Goal: Task Accomplishment & Management: Manage account settings

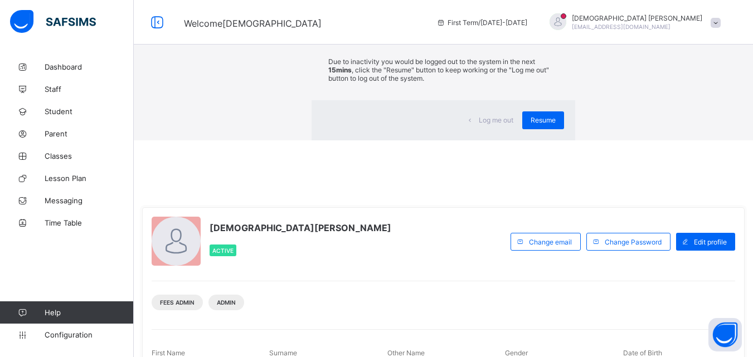
click at [554, 30] on div "×" at bounding box center [559, 20] width 11 height 19
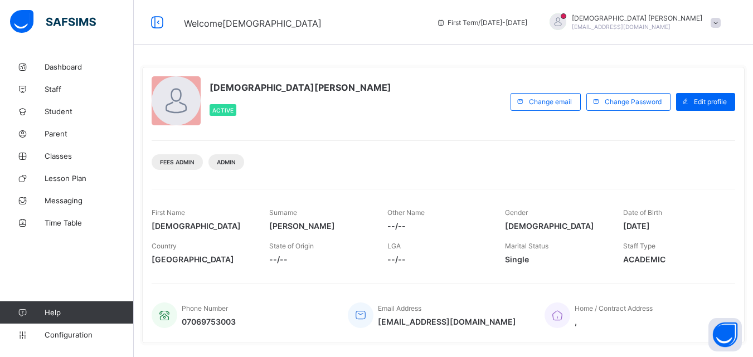
click at [90, 254] on div "Dashboard Staff Student Parent Classes Lesson Plan Messaging Time Table Help Co…" at bounding box center [67, 201] width 134 height 313
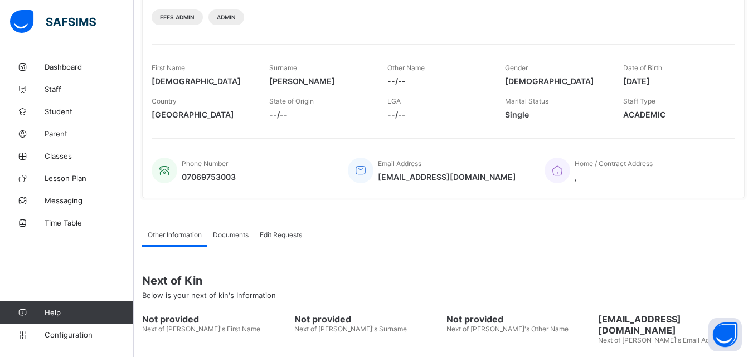
scroll to position [221, 0]
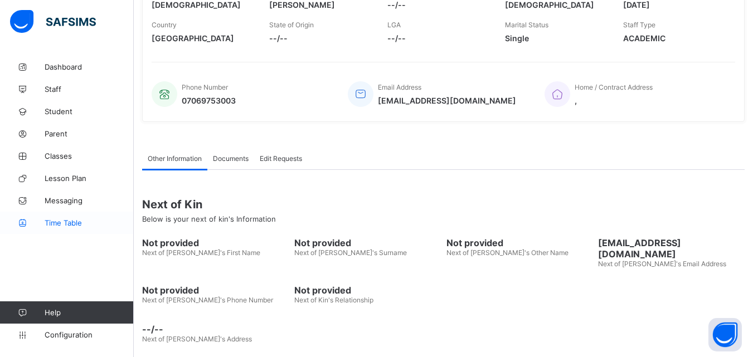
click at [53, 229] on link "Time Table" at bounding box center [67, 223] width 134 height 22
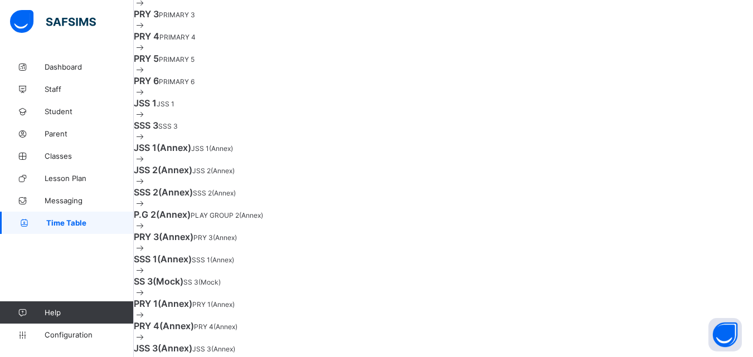
click at [70, 252] on div "Dashboard Staff Student Parent Classes Lesson Plan Messaging Time Table Help Co…" at bounding box center [67, 201] width 134 height 313
click at [67, 222] on span "Time Table" at bounding box center [90, 223] width 88 height 9
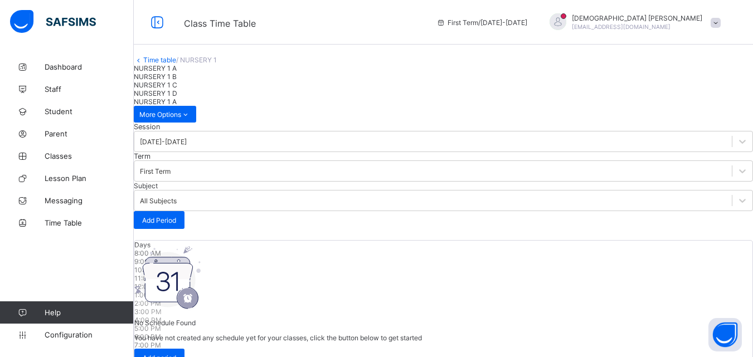
click at [177, 81] on span "NURSERY 1 B" at bounding box center [155, 76] width 43 height 8
click at [66, 197] on span "Messaging" at bounding box center [89, 200] width 89 height 9
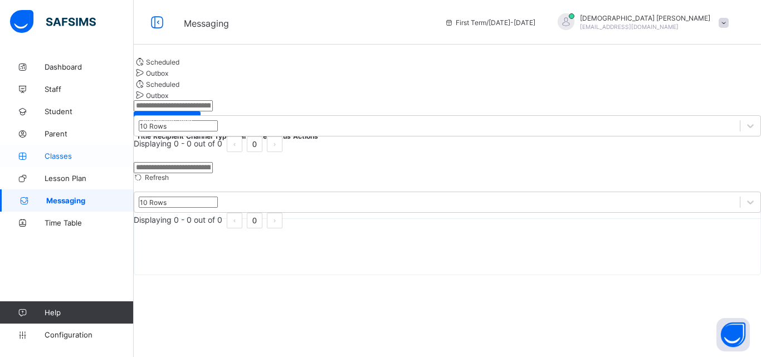
click at [65, 156] on span "Classes" at bounding box center [89, 156] width 89 height 9
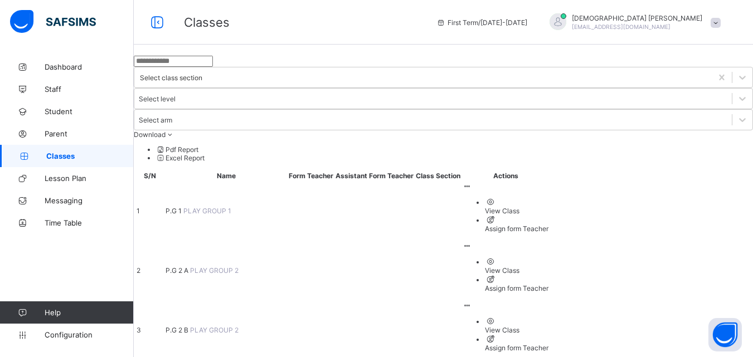
click at [190, 326] on span "P.G 2 B" at bounding box center [178, 330] width 25 height 8
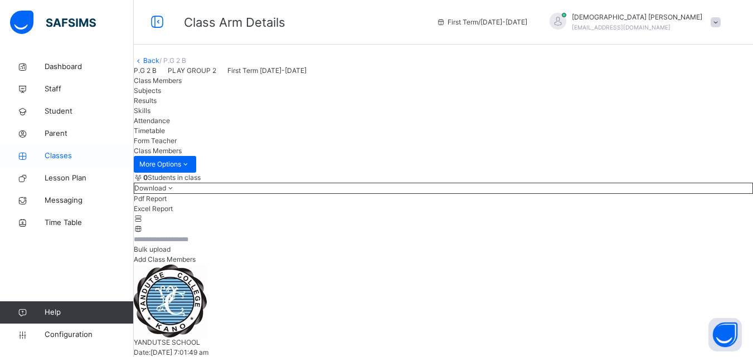
click at [60, 156] on span "Classes" at bounding box center [89, 155] width 89 height 11
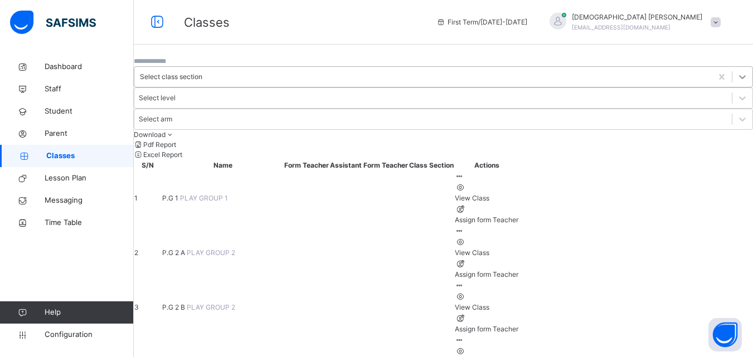
click at [737, 82] on icon at bounding box center [742, 76] width 11 height 11
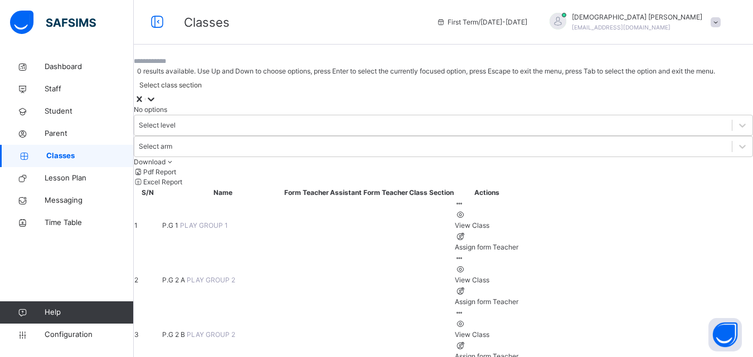
click at [157, 94] on icon at bounding box center [150, 99] width 11 height 11
click at [202, 81] on div "Select class section" at bounding box center [170, 85] width 62 height 10
type input "*"
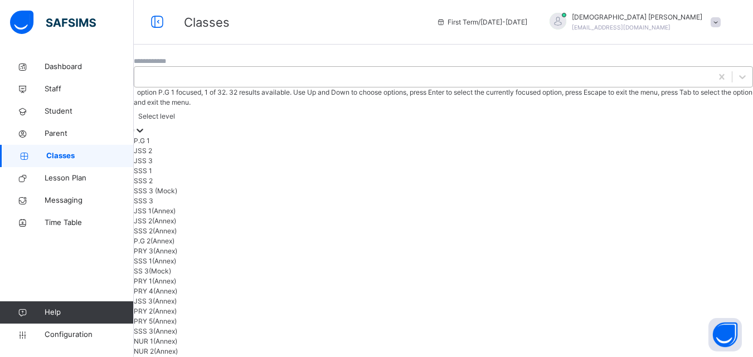
click at [145, 125] on icon at bounding box center [139, 130] width 11 height 11
click at [445, 146] on div "JSS 2" at bounding box center [443, 151] width 619 height 10
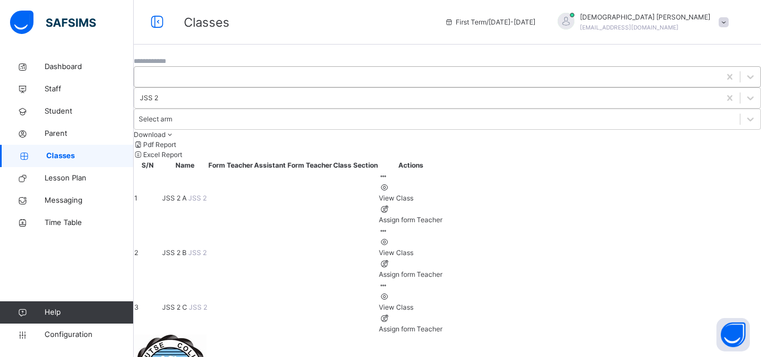
click at [188, 194] on span "JSS 2 A" at bounding box center [175, 198] width 26 height 8
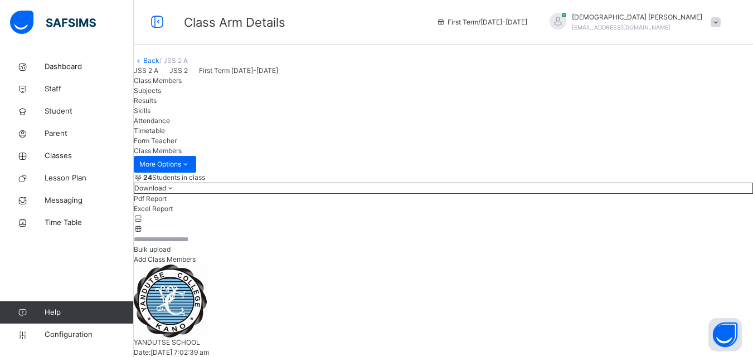
click at [200, 183] on span "24 Students in class" at bounding box center [174, 178] width 62 height 10
click at [377, 265] on div "24 Students in class Download Pdf Report Excel Report Bulk upload Add Class Mem…" at bounding box center [443, 219] width 619 height 92
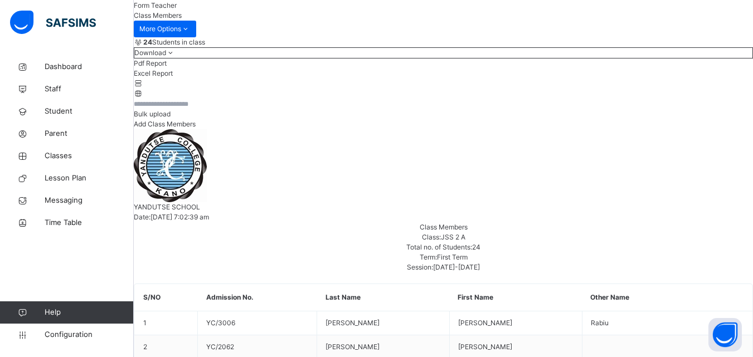
scroll to position [134, 0]
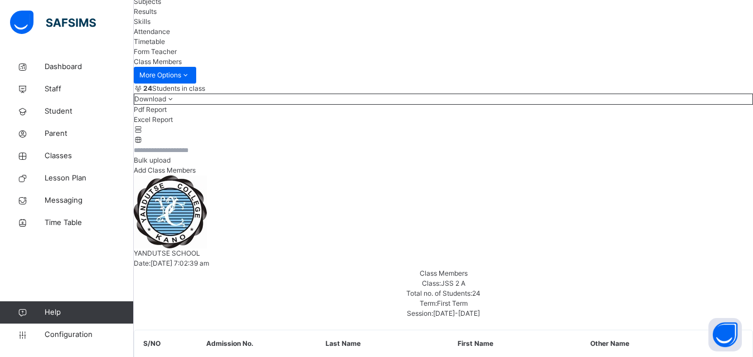
scroll to position [0, 0]
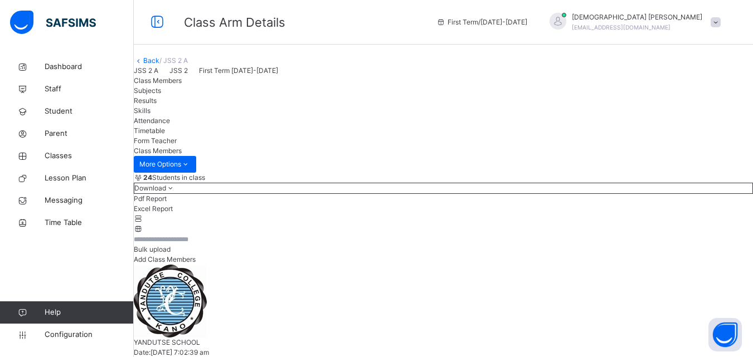
click at [476, 265] on div "24 Students in class Download Pdf Report Excel Report Bulk upload Add Class Mem…" at bounding box center [443, 219] width 619 height 92
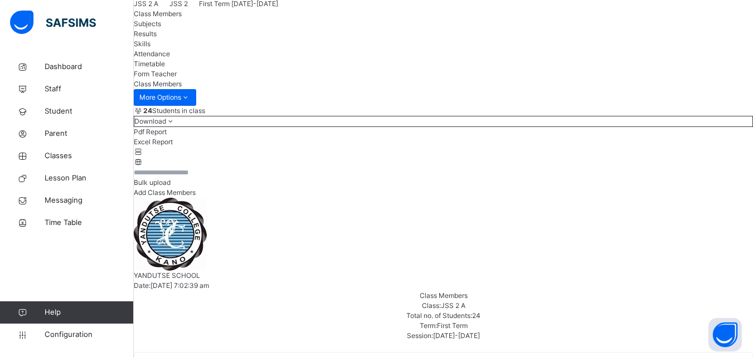
scroll to position [89, 0]
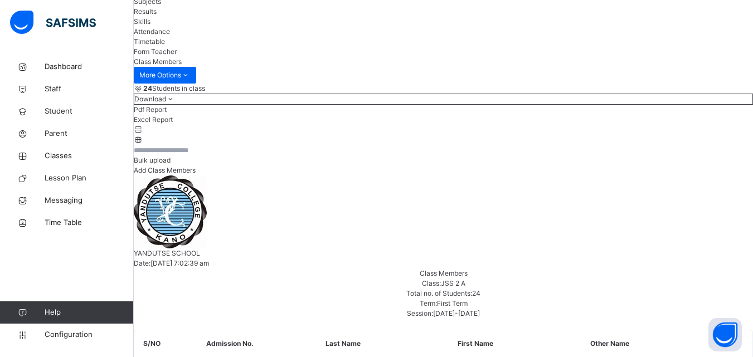
click at [176, 103] on icon at bounding box center [170, 99] width 9 height 8
click at [196, 174] on span "Add Class Members" at bounding box center [165, 170] width 62 height 8
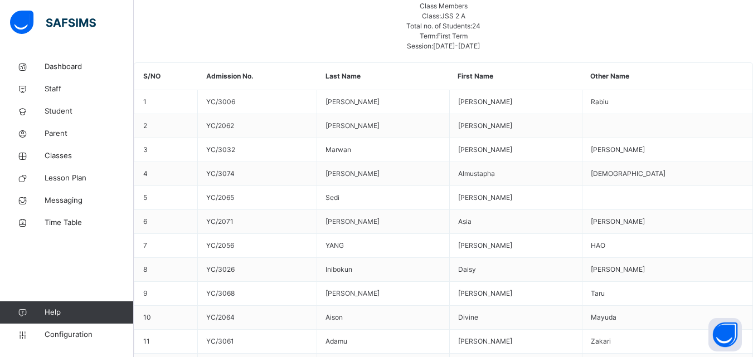
scroll to position [95, 0]
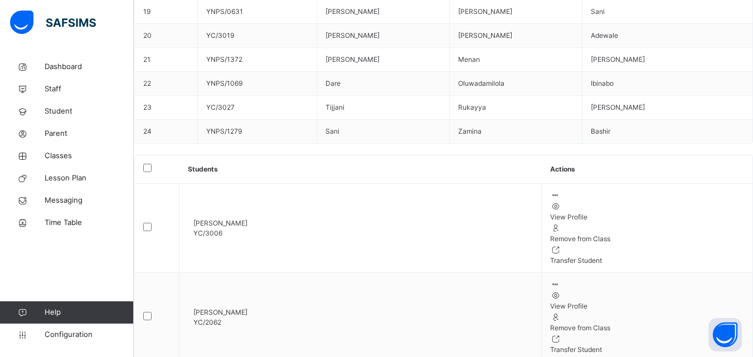
scroll to position [876, 0]
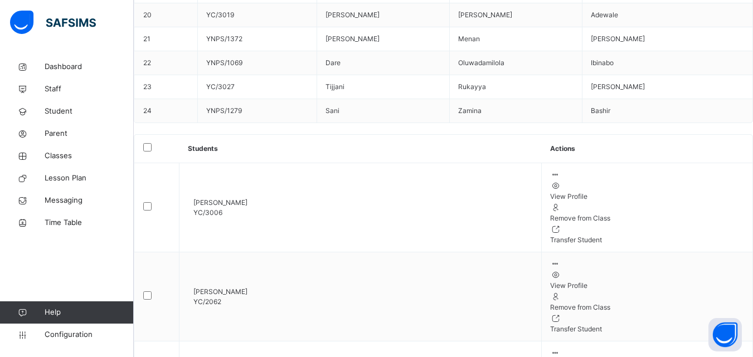
scroll to position [921, 0]
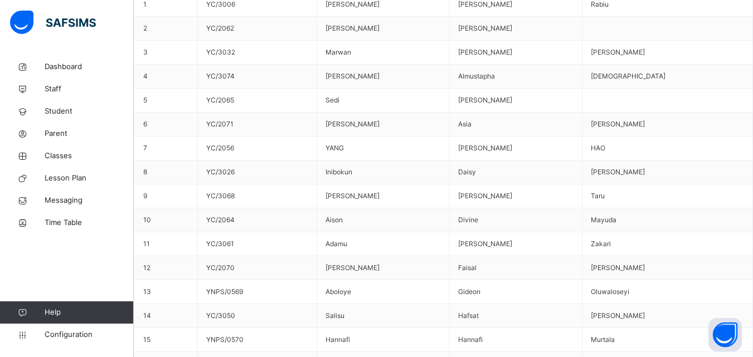
scroll to position [0, 0]
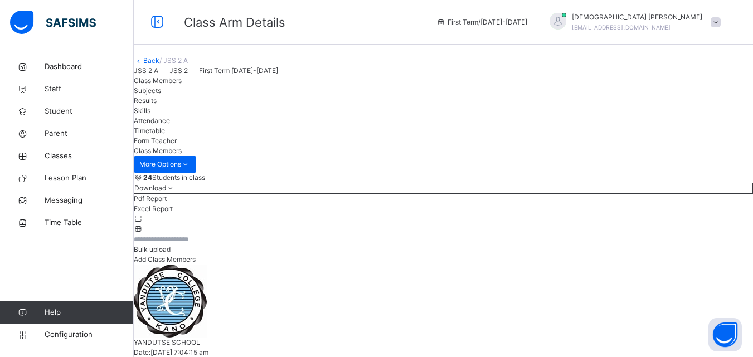
click at [176, 192] on icon at bounding box center [170, 188] width 9 height 8
click at [143, 223] on icon at bounding box center [138, 219] width 9 height 8
click at [61, 60] on link "Dashboard" at bounding box center [67, 67] width 134 height 22
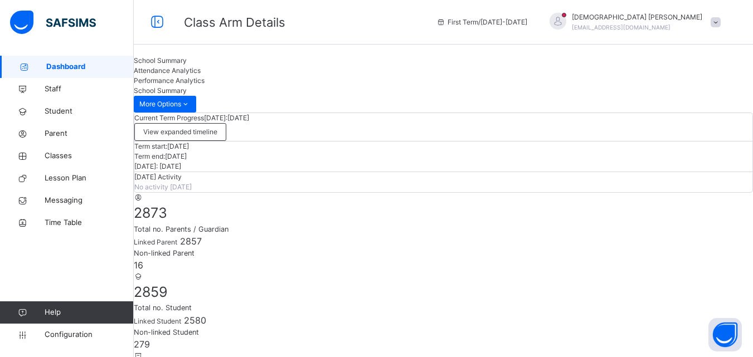
click at [182, 181] on span "Today's Activity" at bounding box center [157, 177] width 47 height 8
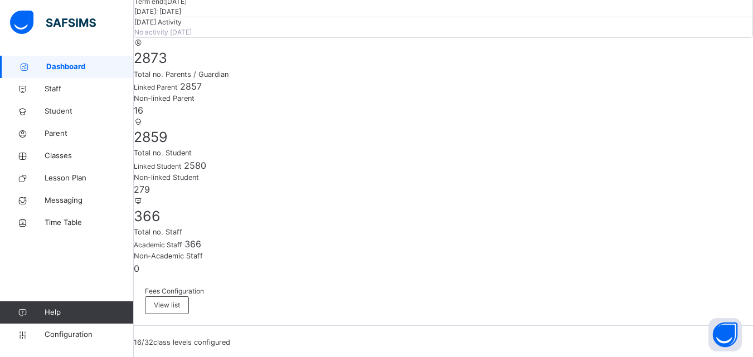
scroll to position [245, 0]
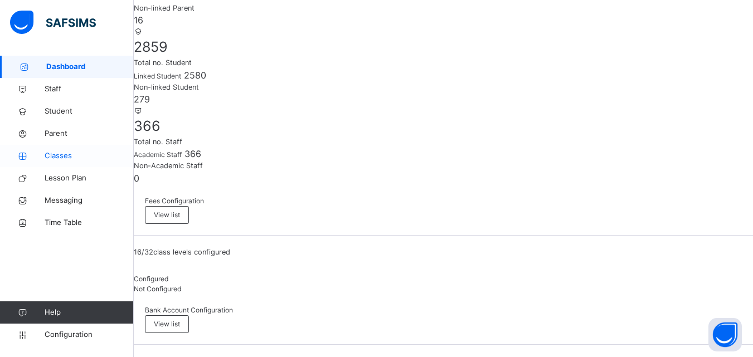
click at [65, 154] on span "Classes" at bounding box center [89, 155] width 89 height 11
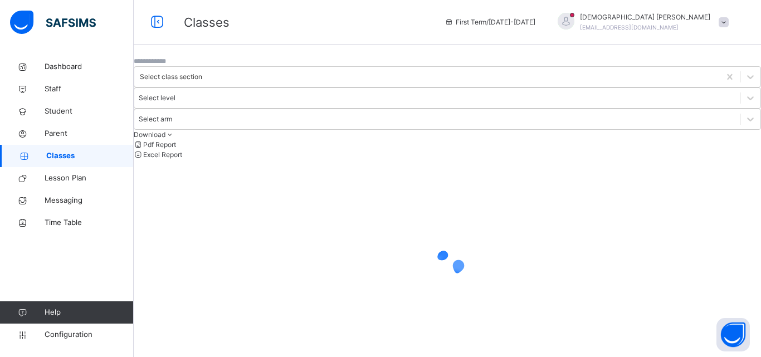
click at [226, 318] on div "Select class section Select level Select arm Download Pdf Report Excel Report ×…" at bounding box center [448, 214] width 628 height 316
click at [68, 333] on span "Configuration" at bounding box center [89, 334] width 89 height 11
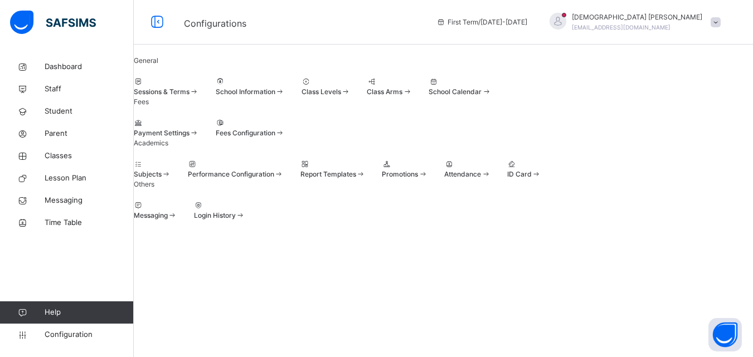
click at [355, 179] on div "Subjects Performance Configuration Report Templates Promotions Attendance ID Ca…" at bounding box center [443, 169] width 619 height 20
click at [75, 332] on span "Configuration" at bounding box center [89, 334] width 89 height 11
click at [448, 221] on div "Messaging Login History" at bounding box center [443, 211] width 619 height 20
click at [499, 118] on div "Payment Settings Fees Configuration" at bounding box center [443, 128] width 619 height 20
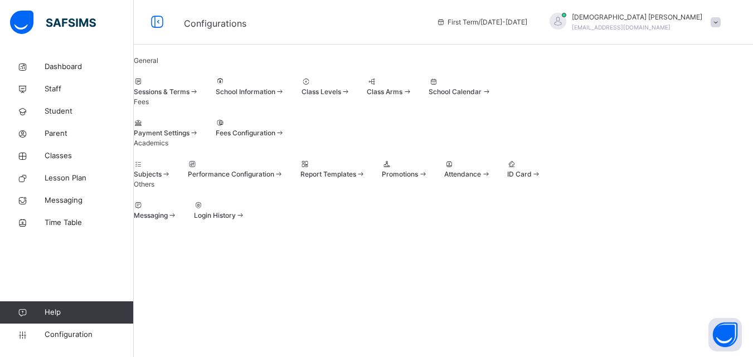
click at [491, 118] on div "Payment Settings Fees Configuration" at bounding box center [443, 128] width 619 height 20
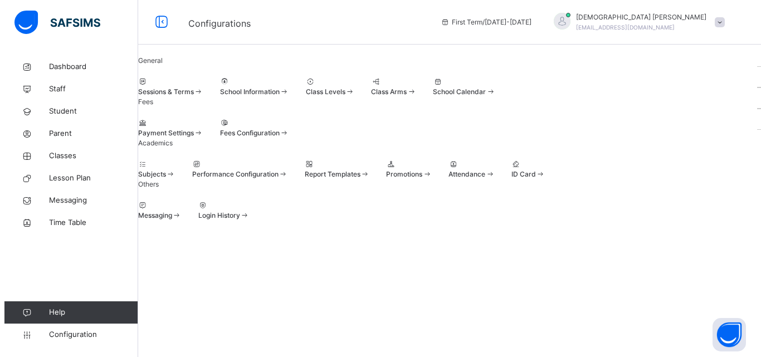
scroll to position [0, 0]
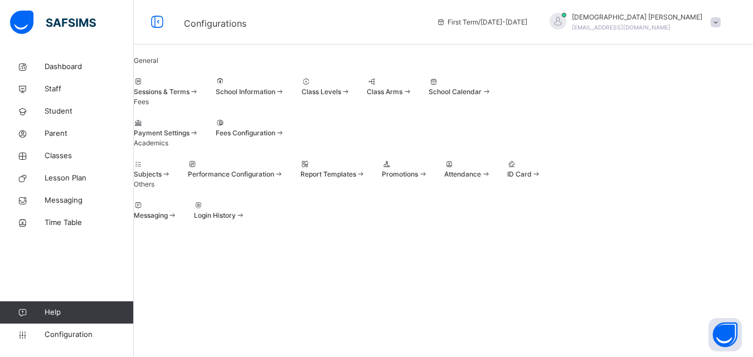
click at [412, 96] on span at bounding box center [406, 92] width 9 height 8
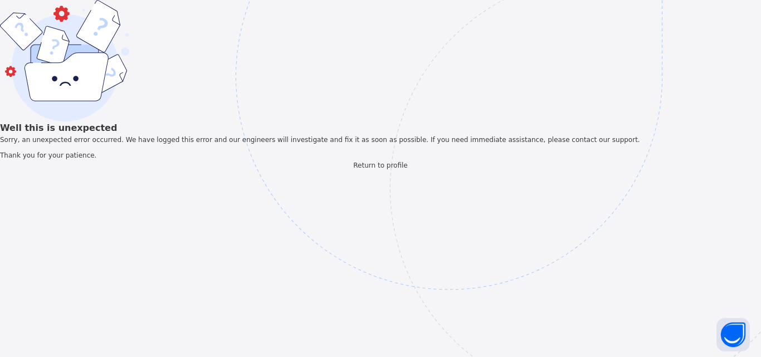
click at [465, 176] on img at bounding box center [526, 132] width 581 height 539
click at [588, 251] on img at bounding box center [526, 132] width 581 height 539
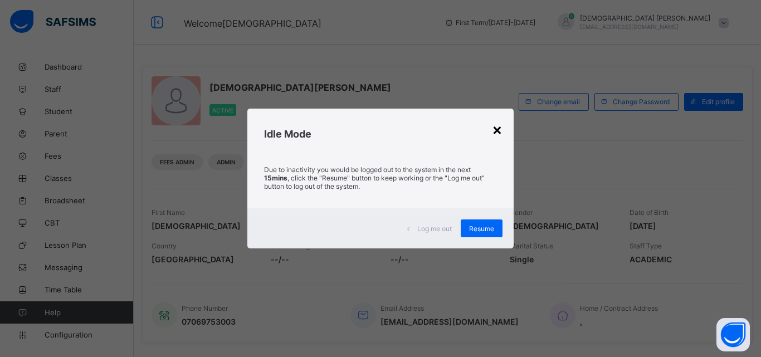
click at [498, 135] on div "×" at bounding box center [497, 129] width 11 height 19
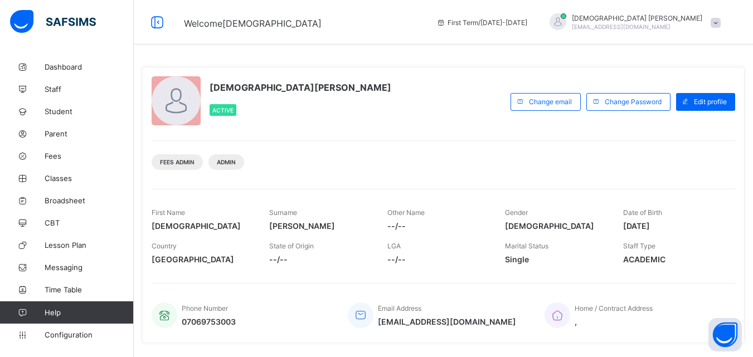
click at [488, 198] on div "First Name [DEMOGRAPHIC_DATA] Surname [PERSON_NAME] Other Name --/-- Gender [DE…" at bounding box center [444, 229] width 584 height 81
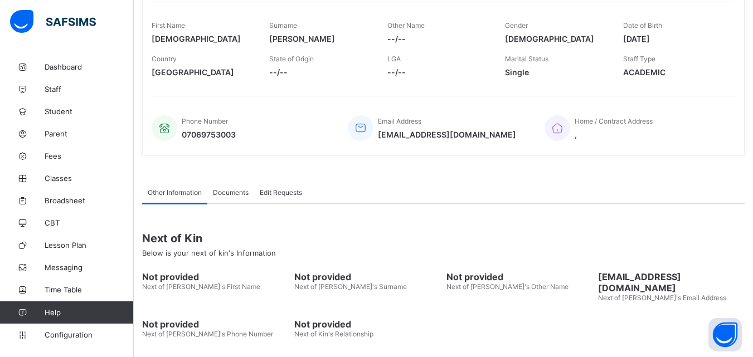
scroll to position [221, 0]
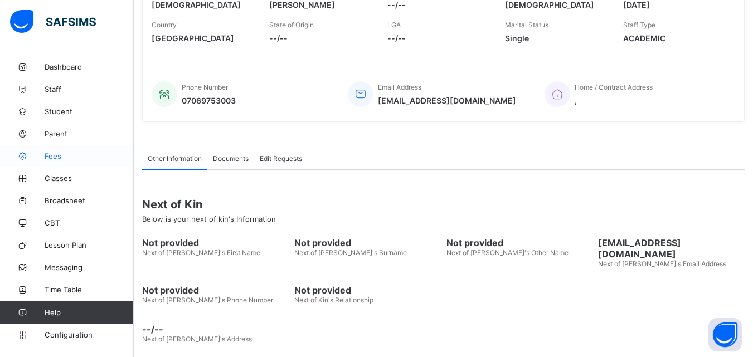
click at [54, 156] on span "Fees" at bounding box center [89, 156] width 89 height 9
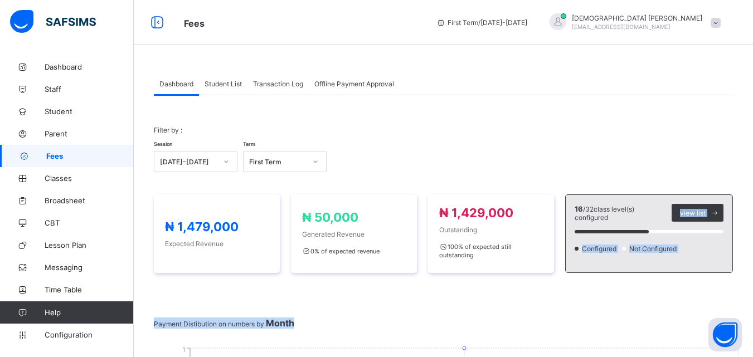
drag, startPoint x: 672, startPoint y: 214, endPoint x: 673, endPoint y: 326, distance: 112.0
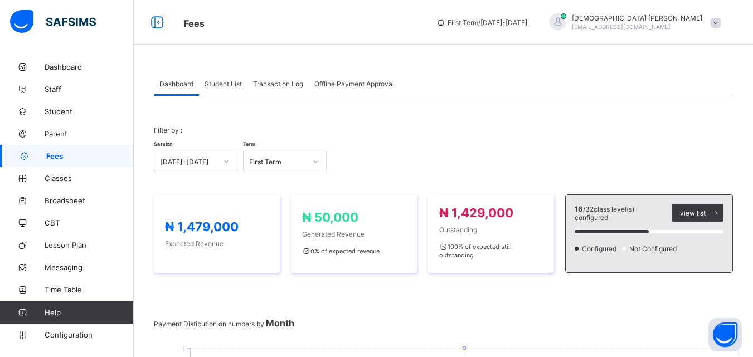
click at [234, 84] on span "Student List" at bounding box center [223, 84] width 37 height 8
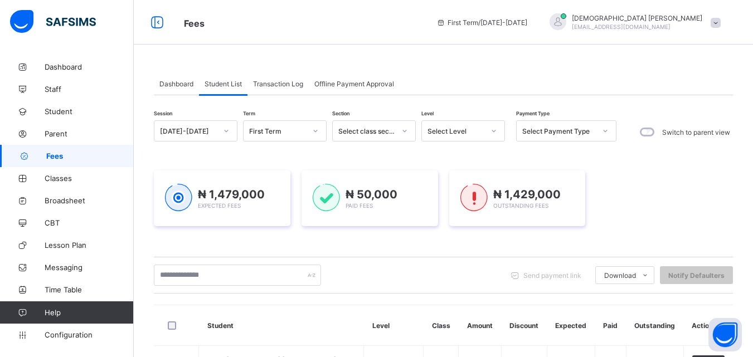
click at [680, 193] on div "₦ 1,479,000 Expected Fees ₦ 50,000 Paid Fees ₦ 1,429,000 Outstanding Fees" at bounding box center [443, 199] width 579 height 56
click at [272, 82] on span "Transaction Log" at bounding box center [278, 84] width 50 height 8
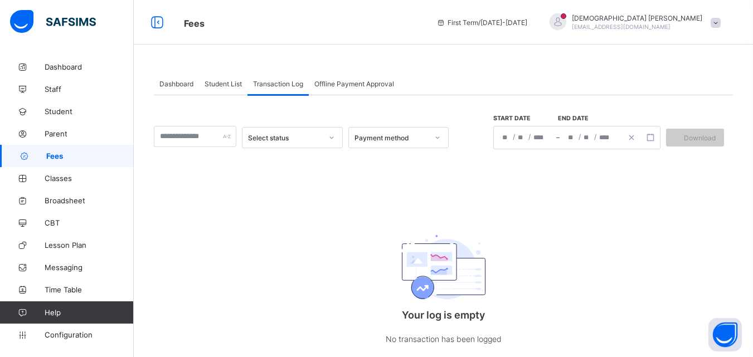
click at [356, 83] on span "Offline Payment Approval" at bounding box center [354, 84] width 80 height 8
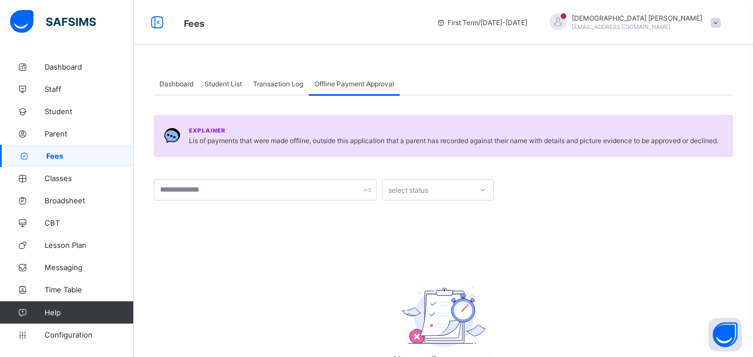
click at [221, 82] on span "Student List" at bounding box center [223, 84] width 37 height 8
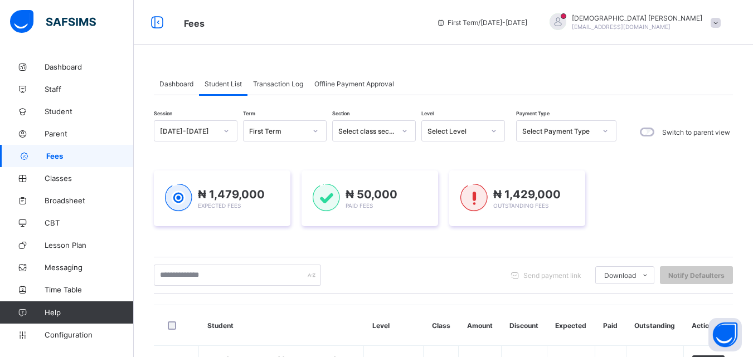
click at [405, 126] on div at bounding box center [404, 131] width 19 height 18
click at [405, 132] on icon at bounding box center [404, 130] width 7 height 11
click at [378, 264] on div "Send payment link Download Students Payment Students Payment Status Student Ite…" at bounding box center [443, 275] width 579 height 37
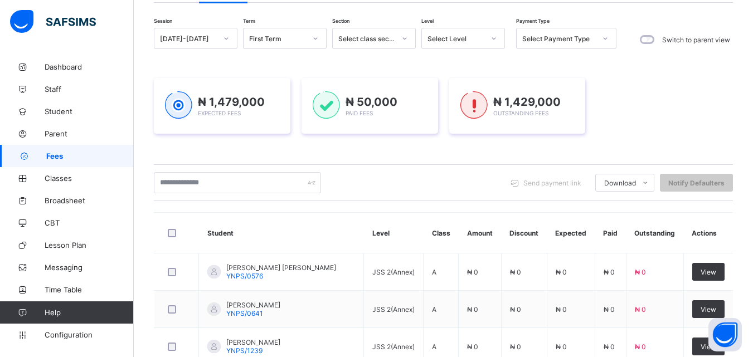
scroll to position [111, 0]
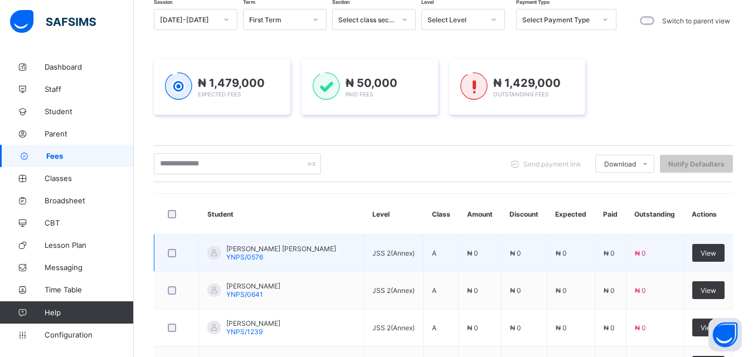
click at [264, 253] on div "[PERSON_NAME] [PERSON_NAME] YNPS/0576" at bounding box center [281, 253] width 110 height 17
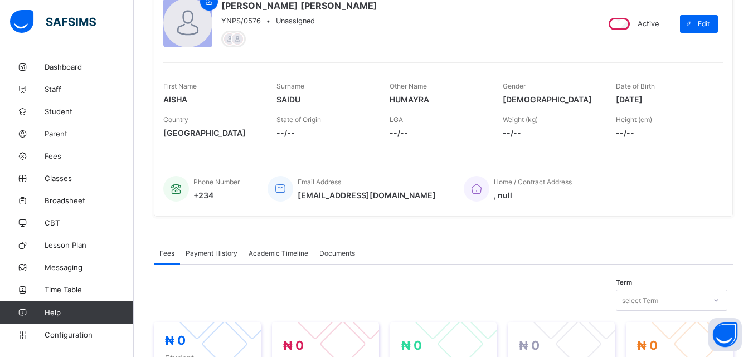
click at [453, 26] on div "[PERSON_NAME] [PERSON_NAME] YNPS/0576 • Unassigned" at bounding box center [376, 23] width 426 height 51
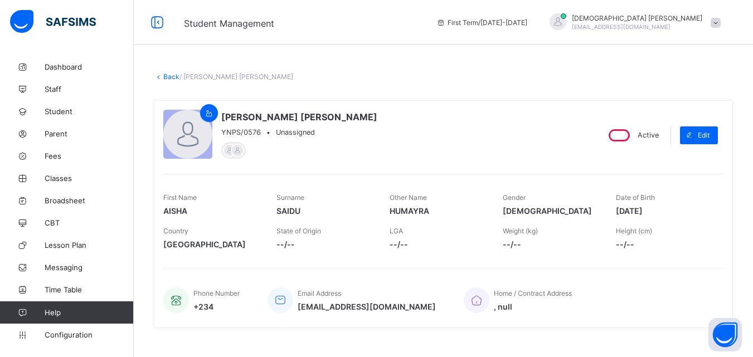
click at [420, 26] on span "Student Management" at bounding box center [302, 22] width 236 height 14
click at [440, 141] on div "[PERSON_NAME] [PERSON_NAME] YNPS/0576 • Unassigned" at bounding box center [376, 135] width 426 height 51
click at [411, 125] on div "[PERSON_NAME] [PERSON_NAME] YNPS/0576 • Unassigned" at bounding box center [376, 135] width 426 height 51
click at [169, 75] on link "Back" at bounding box center [171, 76] width 16 height 8
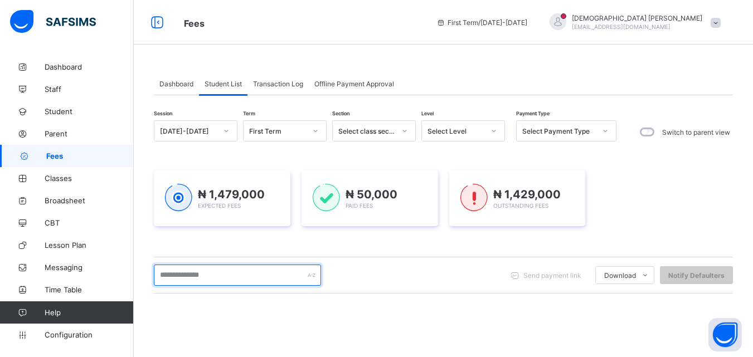
click at [312, 278] on div at bounding box center [237, 275] width 167 height 21
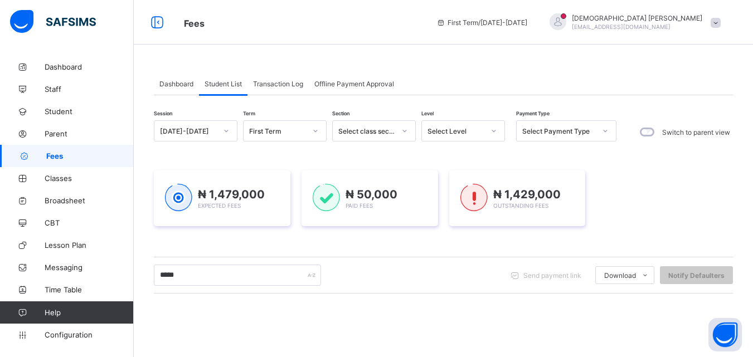
click at [311, 277] on div "*****" at bounding box center [237, 275] width 167 height 21
click at [351, 274] on div "***** Send payment link Download Students Payment Students Payment Status Stude…" at bounding box center [443, 275] width 579 height 21
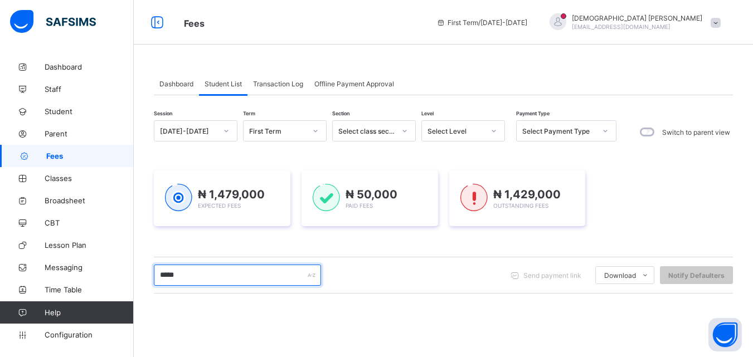
click at [287, 280] on input "*****" at bounding box center [237, 275] width 167 height 21
click at [303, 276] on input "*****" at bounding box center [237, 275] width 167 height 21
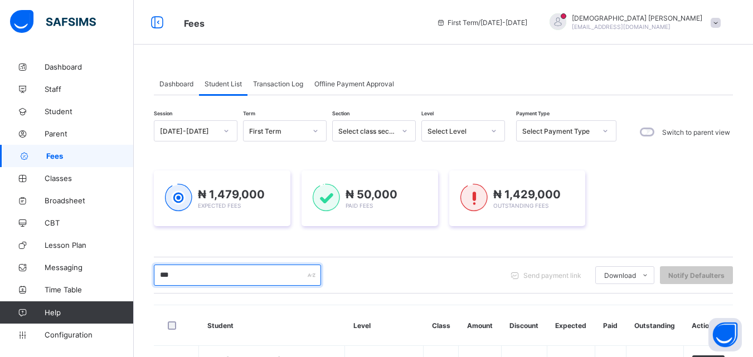
type input "***"
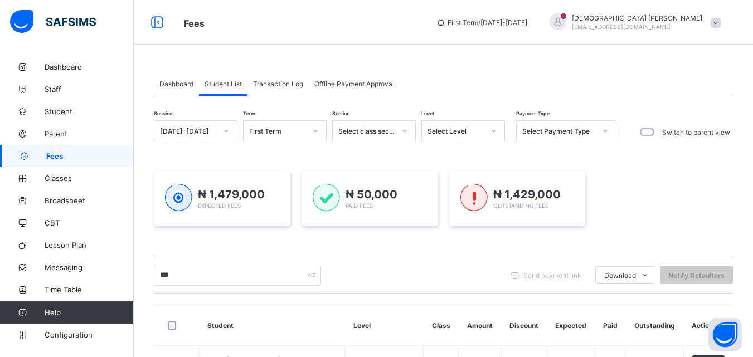
click at [509, 326] on th "Discount" at bounding box center [524, 325] width 46 height 41
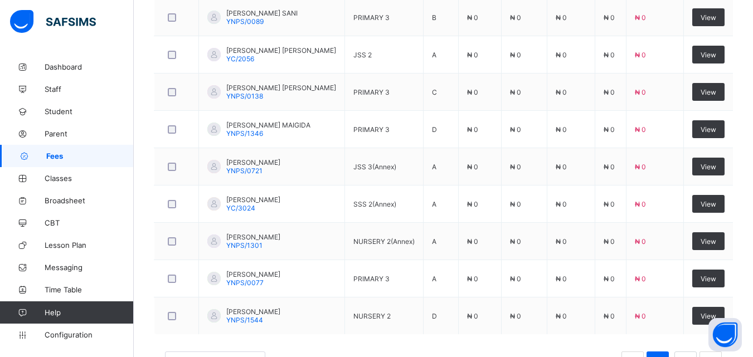
scroll to position [401, 0]
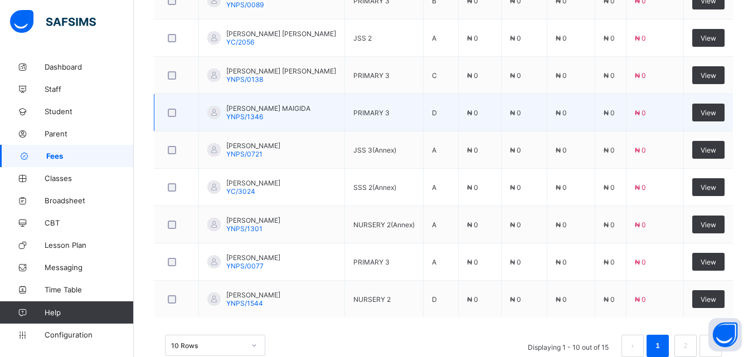
click at [269, 109] on span "[PERSON_NAME] MAIGIDA" at bounding box center [268, 108] width 84 height 8
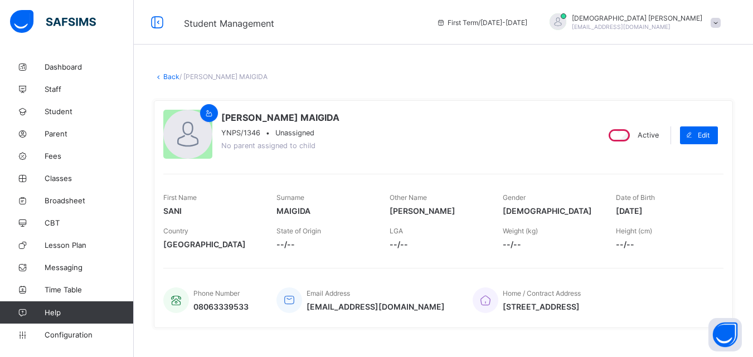
click at [721, 22] on span at bounding box center [716, 23] width 10 height 10
click at [493, 144] on div "[PERSON_NAME] YNPS/1346 • Unassigned No parent assigned to child" at bounding box center [376, 135] width 426 height 51
click at [533, 142] on div "[PERSON_NAME] YNPS/1346 • Unassigned No parent assigned to child" at bounding box center [376, 135] width 426 height 51
click at [490, 115] on div "[PERSON_NAME] YNPS/1346 • Unassigned No parent assigned to child" at bounding box center [376, 135] width 426 height 51
click at [79, 332] on span "Configuration" at bounding box center [89, 335] width 89 height 9
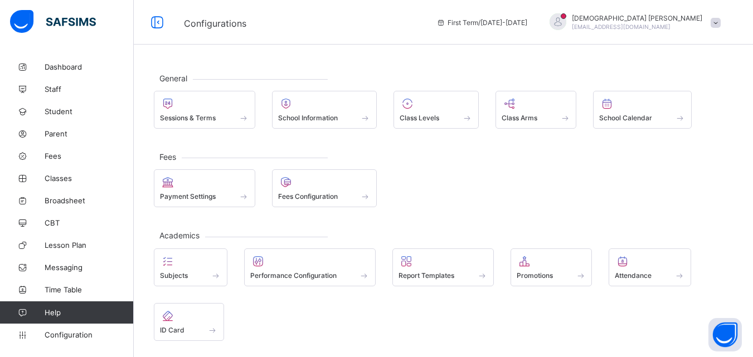
click at [436, 181] on div "Payment Settings Fees Configuration" at bounding box center [443, 188] width 579 height 38
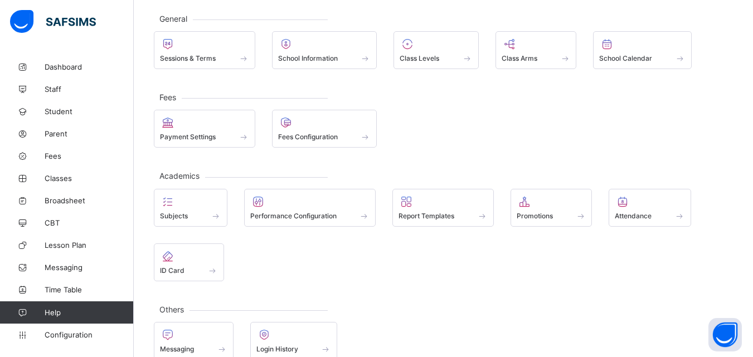
scroll to position [79, 0]
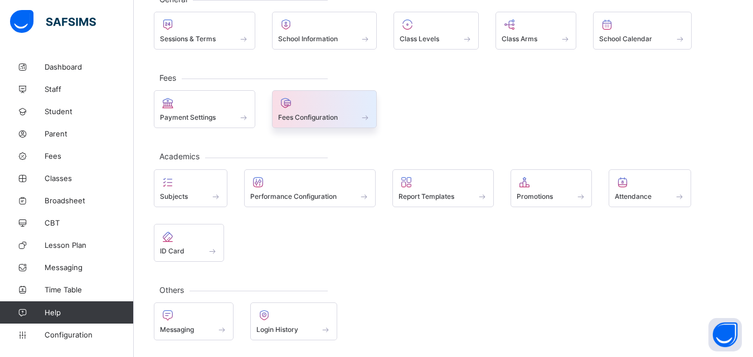
click at [366, 115] on span at bounding box center [365, 117] width 11 height 9
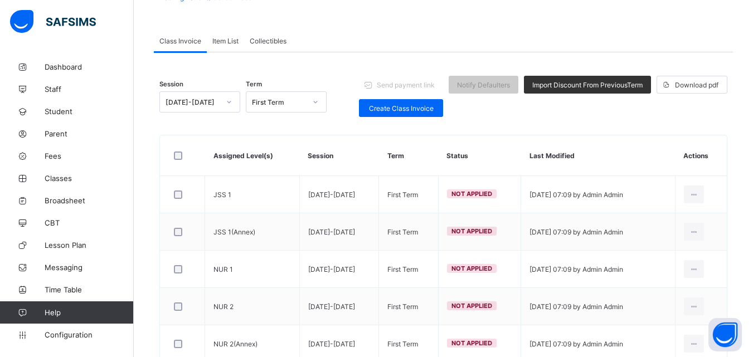
click at [707, 166] on th "Actions" at bounding box center [701, 155] width 52 height 41
click at [705, 154] on th "Actions" at bounding box center [701, 155] width 52 height 41
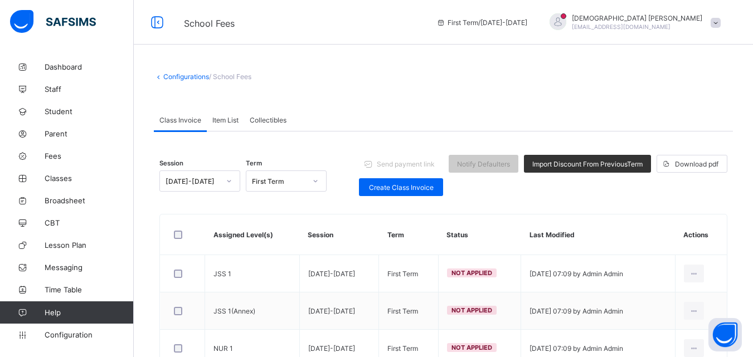
click at [313, 182] on icon at bounding box center [315, 181] width 7 height 11
click at [502, 197] on div "Session [DATE]-[DATE] Term First Term Send payment link Notify Defaulters Impor…" at bounding box center [443, 175] width 568 height 55
click at [420, 164] on span "Send payment link" at bounding box center [406, 164] width 58 height 8
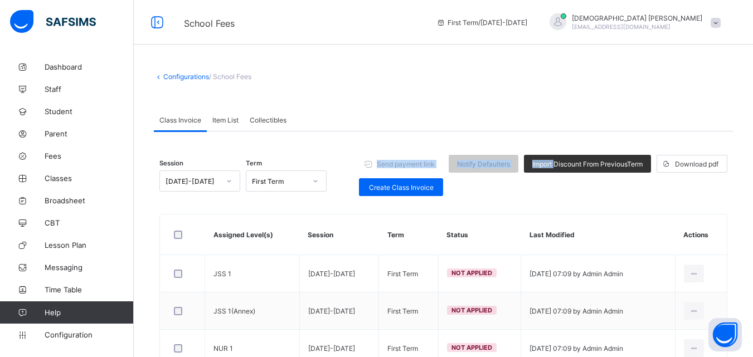
drag, startPoint x: 559, startPoint y: 166, endPoint x: 308, endPoint y: 184, distance: 252.1
click at [308, 184] on div "Session [DATE]-[DATE] Term First Term Send payment link Notify Defaulters Impor…" at bounding box center [443, 175] width 568 height 55
click at [308, 184] on div at bounding box center [315, 181] width 19 height 18
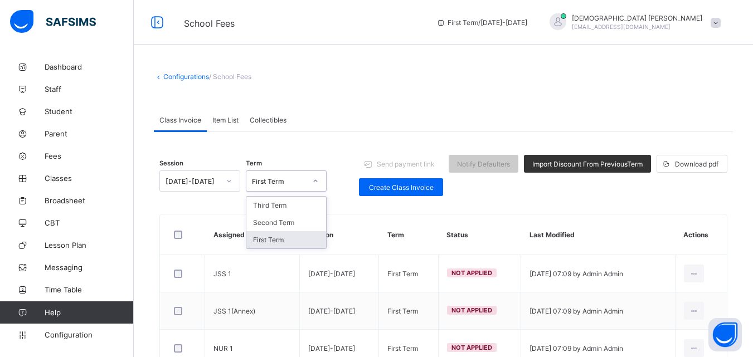
click at [285, 244] on div "First Term" at bounding box center [286, 239] width 80 height 17
click at [509, 198] on div "Session [DATE]-[DATE] Term option First Term, selected. 0 results available. Se…" at bounding box center [443, 175] width 568 height 55
click at [428, 164] on span "Send payment link" at bounding box center [406, 164] width 58 height 8
click at [480, 197] on div "Session [DATE]-[DATE] Term First Term Send payment link Notify Defaulters Impor…" at bounding box center [443, 175] width 568 height 55
click at [586, 192] on div "Send payment link Notify Defaulters Import Discount From Previous Term Download…" at bounding box center [543, 175] width 368 height 41
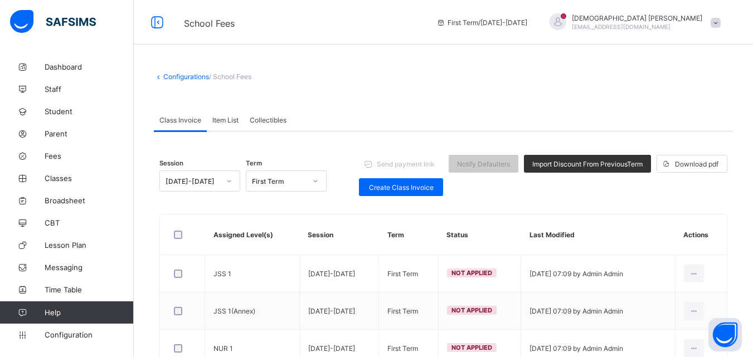
click at [228, 122] on span "Item List" at bounding box center [225, 120] width 26 height 8
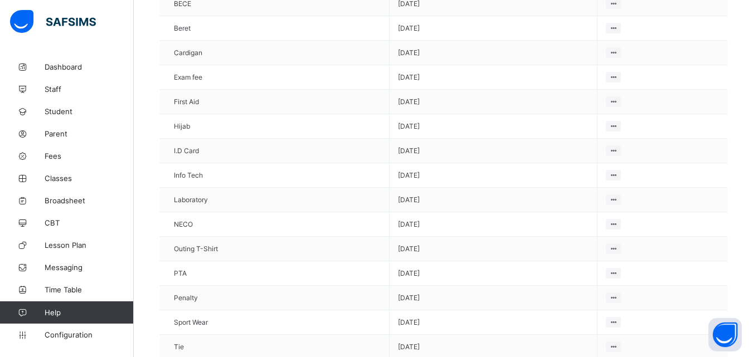
scroll to position [237, 0]
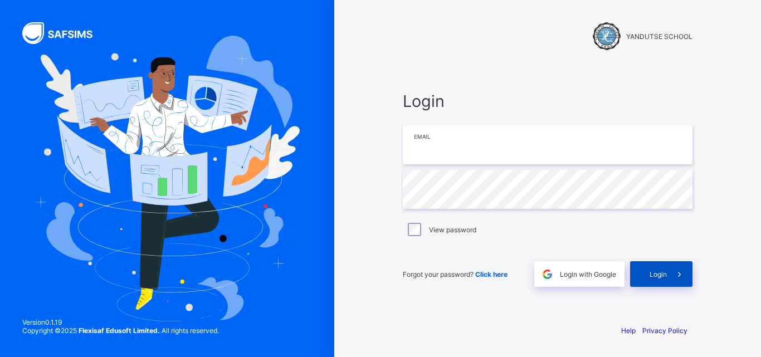
type input "**********"
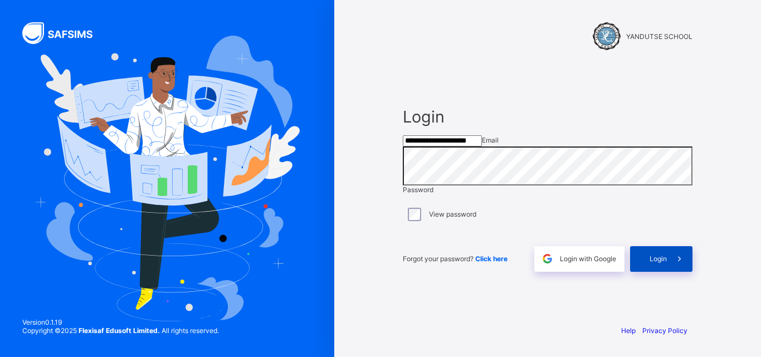
click at [664, 263] on span "Login" at bounding box center [658, 259] width 17 height 8
